Goal: Check status: Check status

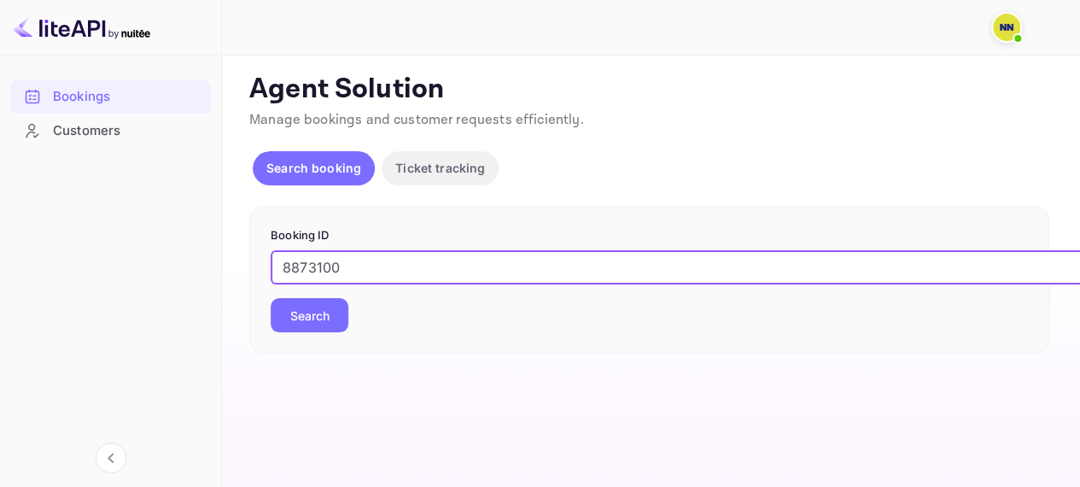
type input "8873100"
click at [315, 324] on button "Search" at bounding box center [310, 315] width 78 height 34
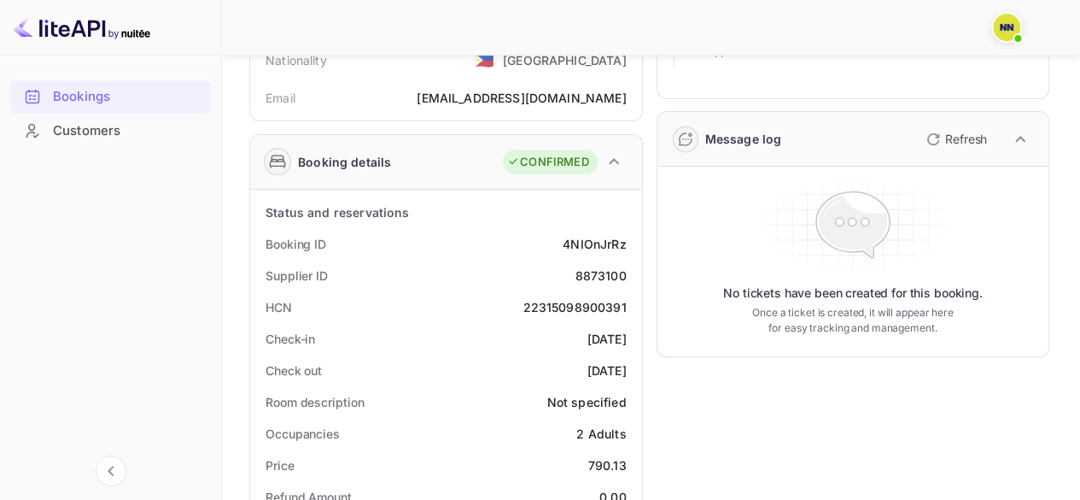
scroll to position [181, 0]
click at [571, 306] on div "22315098900391" at bounding box center [574, 306] width 103 height 18
copy div "22315098900391"
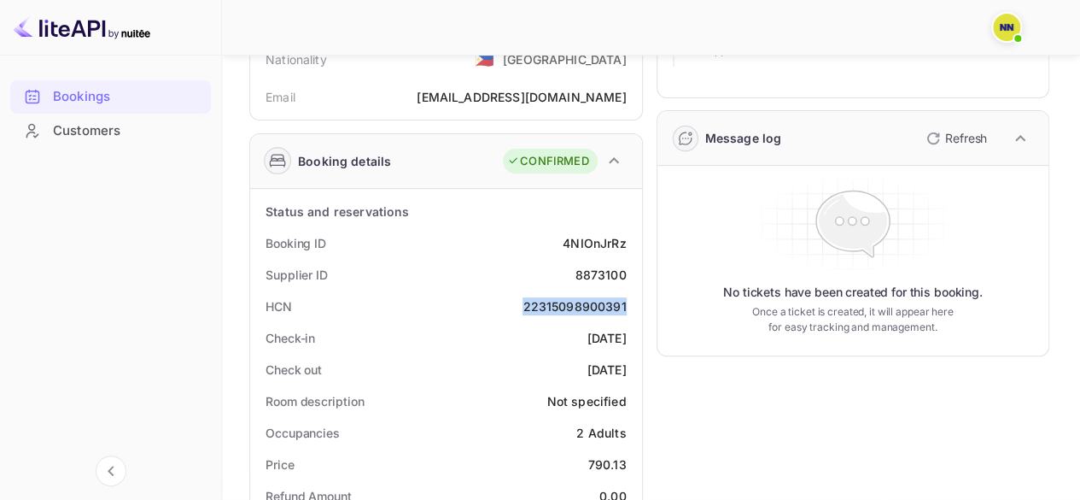
copy div "22315098900391"
